Goal: Task Accomplishment & Management: Manage account settings

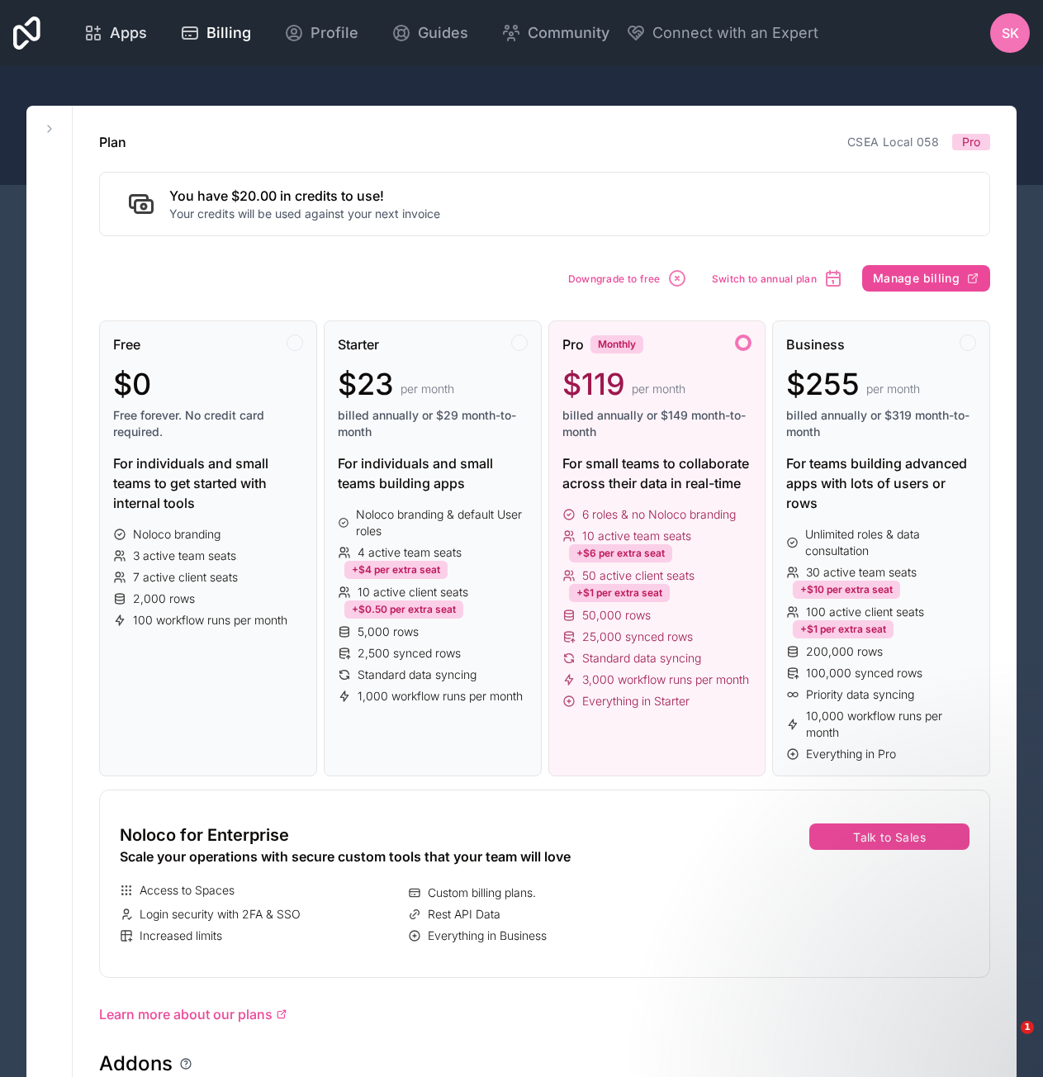
click at [122, 34] on span "Apps" at bounding box center [128, 32] width 37 height 23
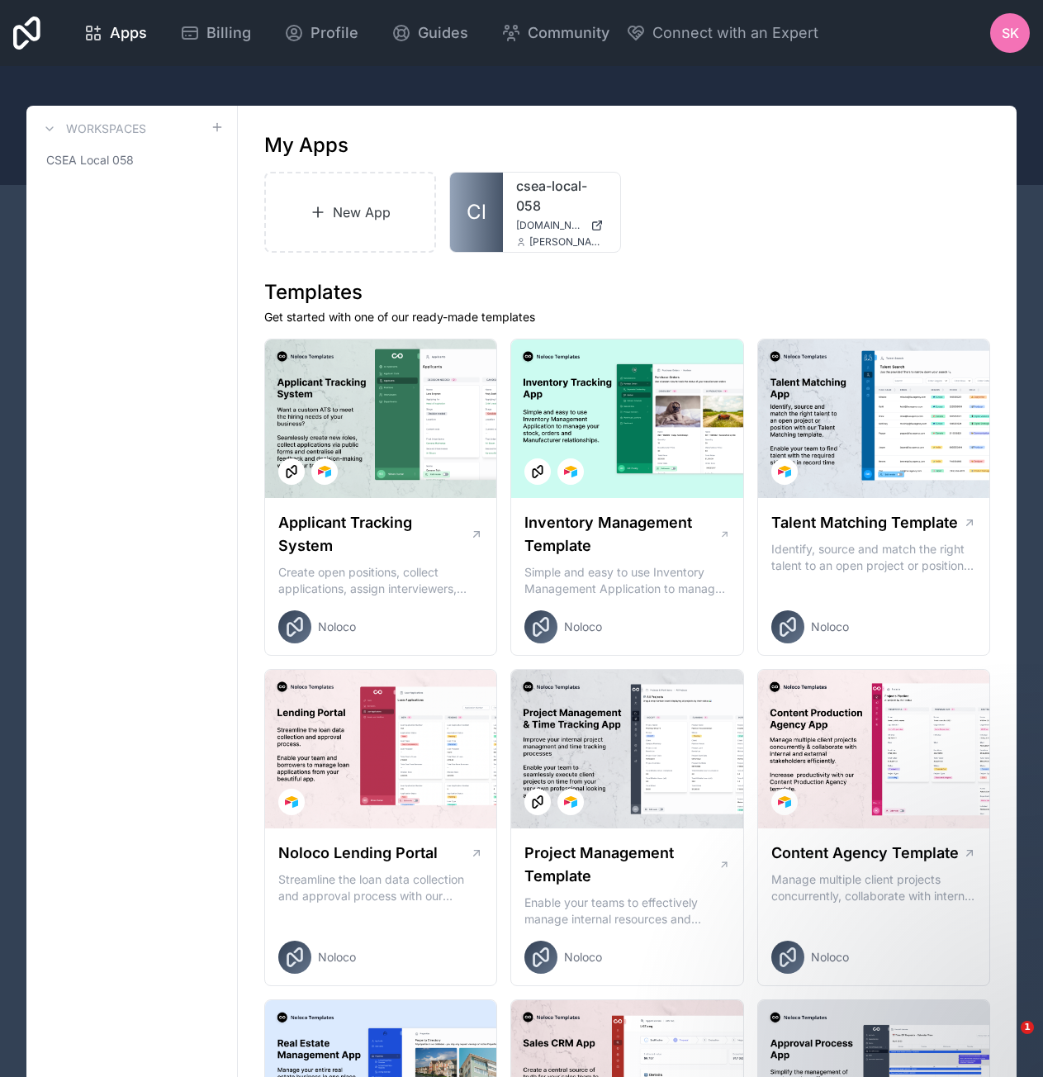
click at [1017, 33] on span "SK" at bounding box center [1010, 33] width 17 height 20
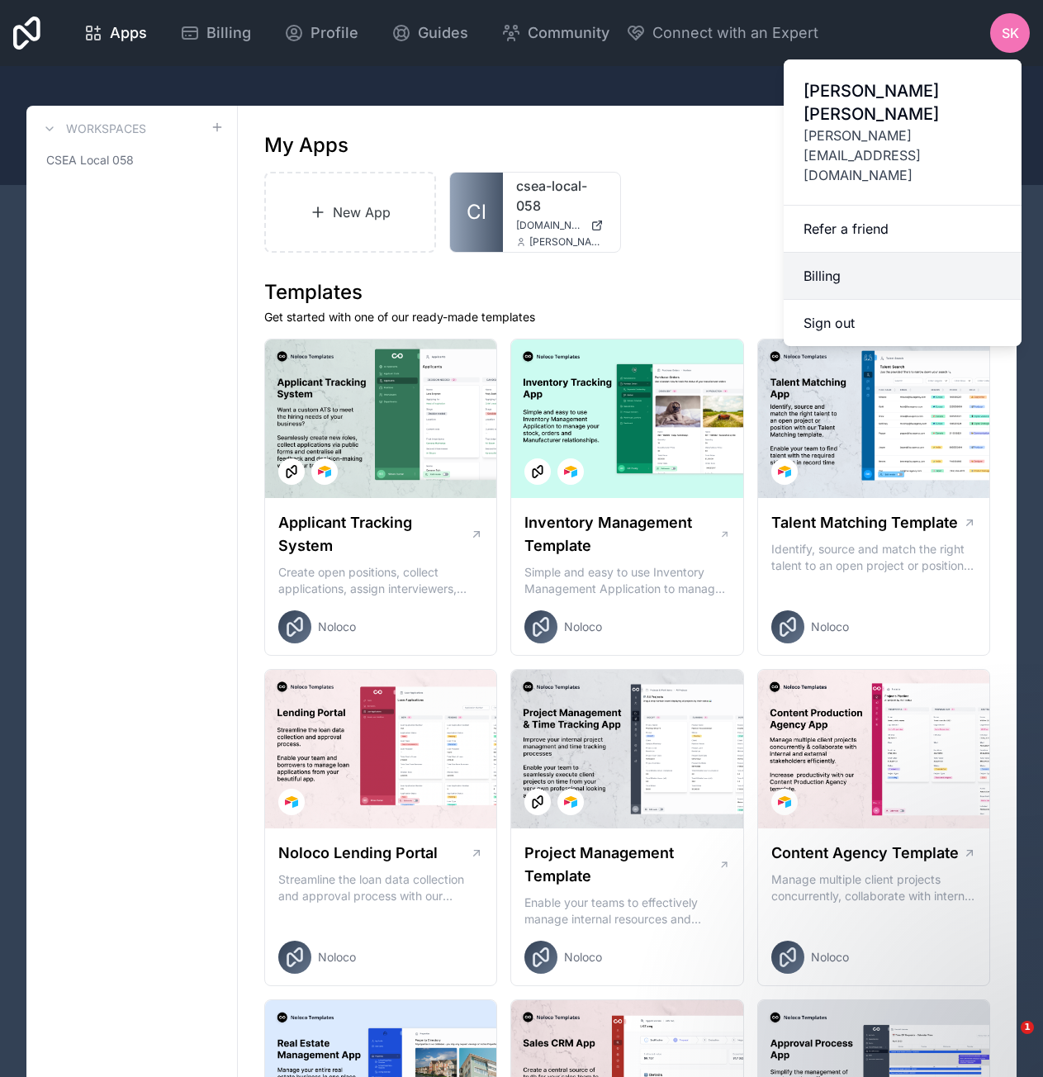
click at [822, 253] on link "Billing" at bounding box center [903, 276] width 238 height 47
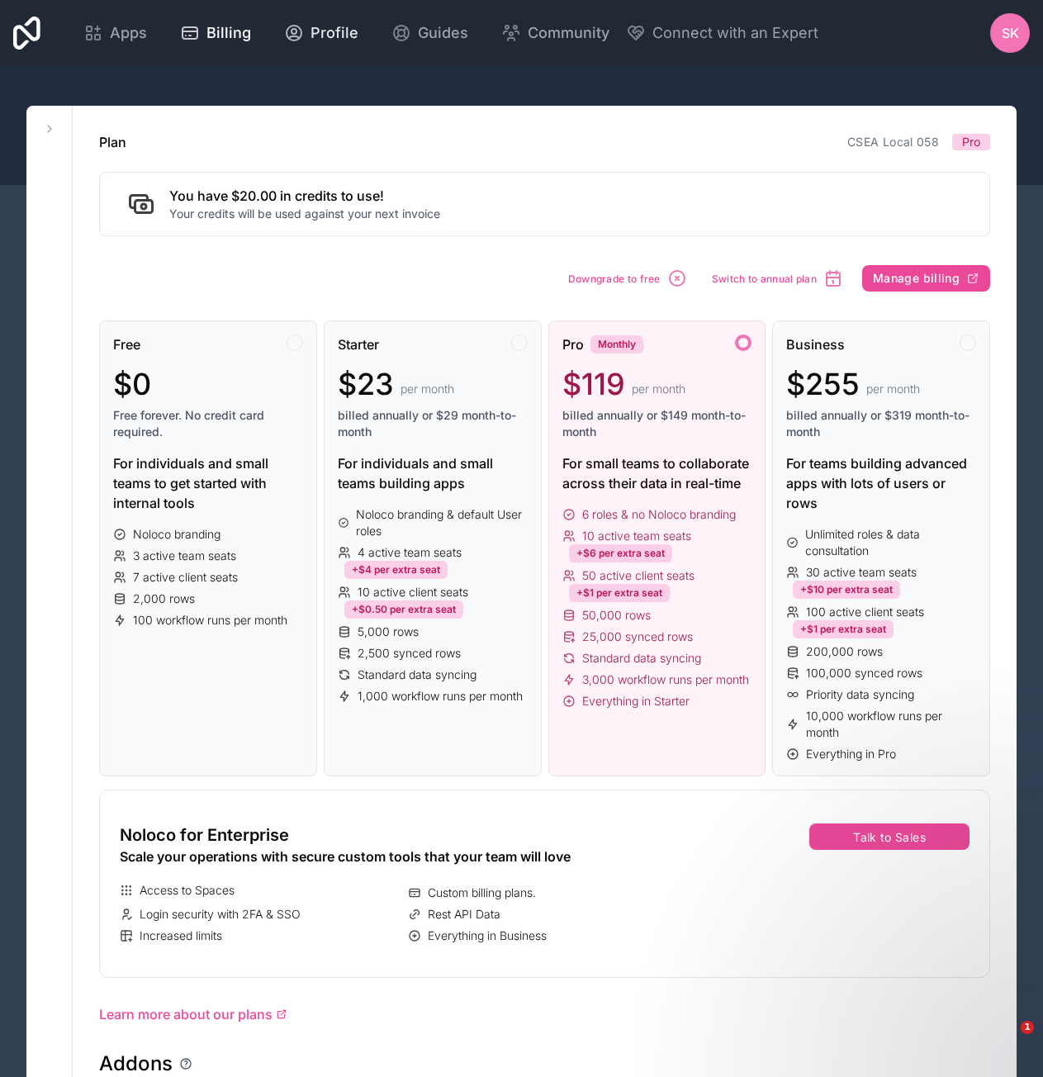
click at [340, 32] on span "Profile" at bounding box center [335, 32] width 48 height 23
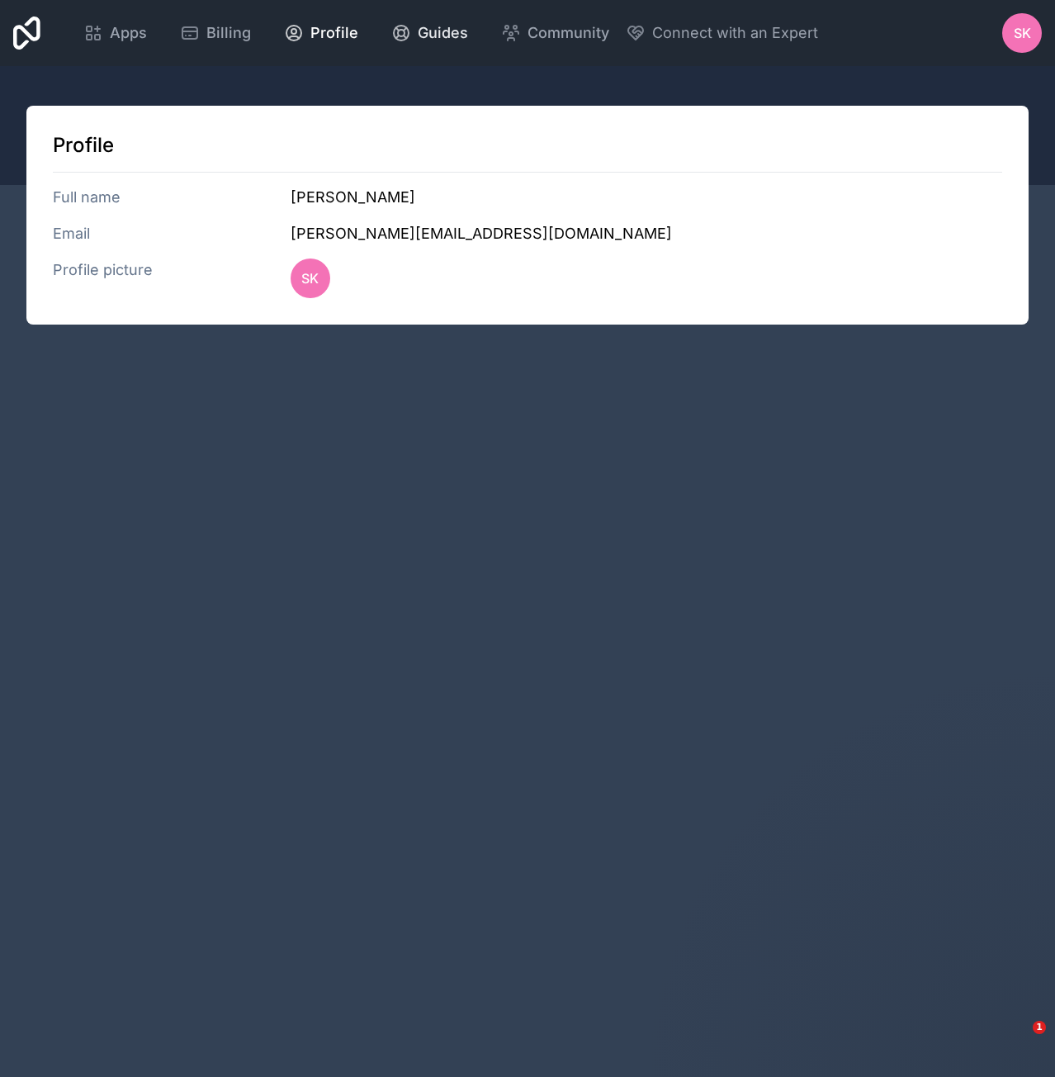
click at [431, 34] on span "Guides" at bounding box center [443, 32] width 50 height 23
click at [135, 31] on span "Apps" at bounding box center [128, 32] width 37 height 23
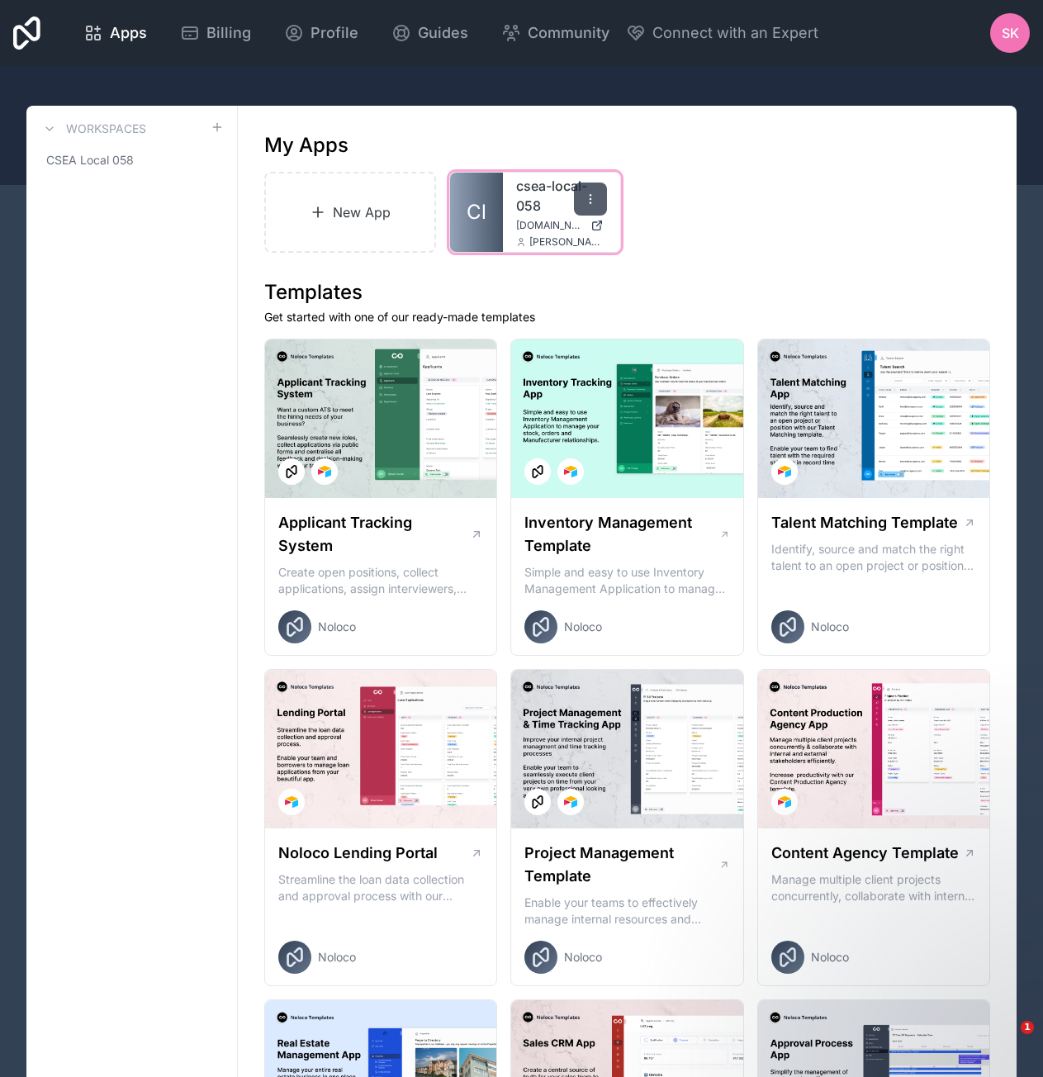
click at [591, 194] on icon at bounding box center [590, 198] width 13 height 13
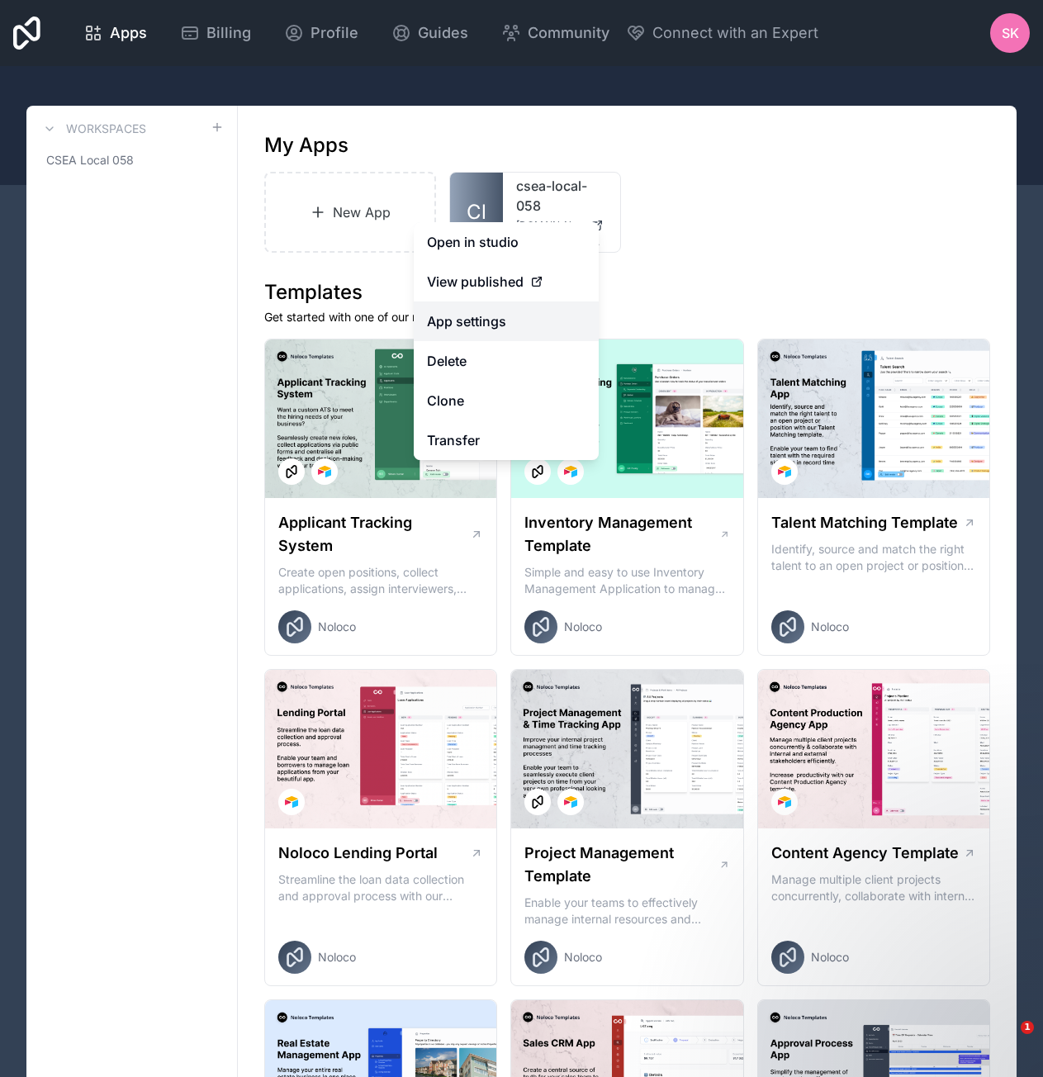
click at [496, 322] on link "App settings" at bounding box center [506, 321] width 185 height 40
